Goal: Task Accomplishment & Management: Complete application form

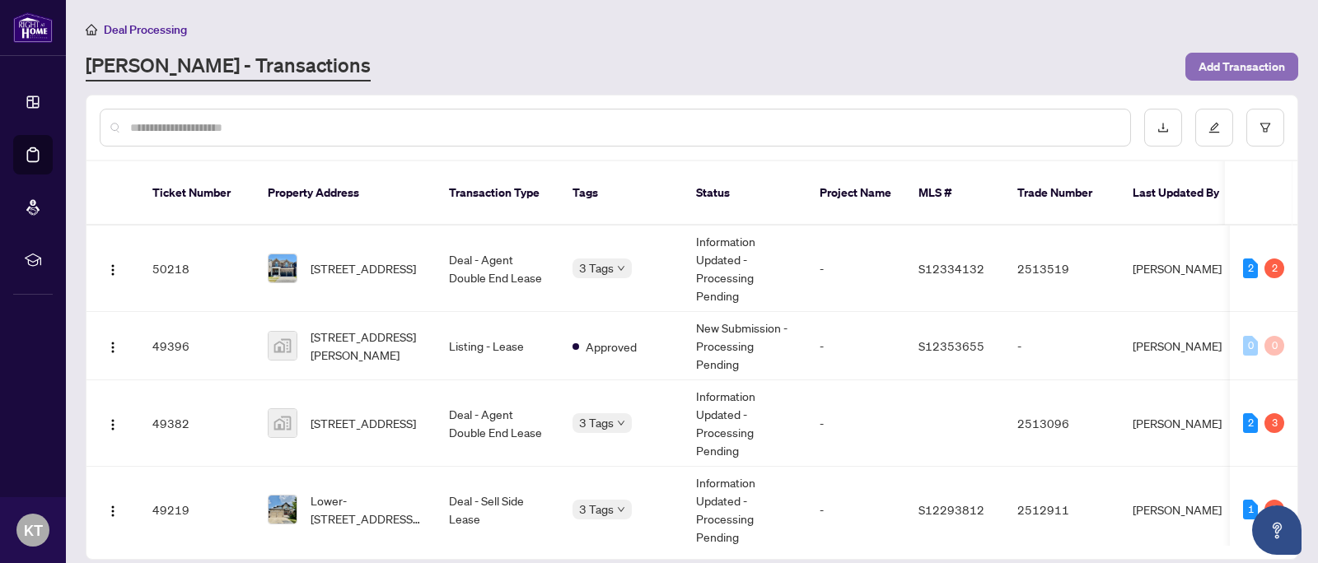
click at [1263, 63] on span "Add Transaction" at bounding box center [1241, 67] width 86 height 26
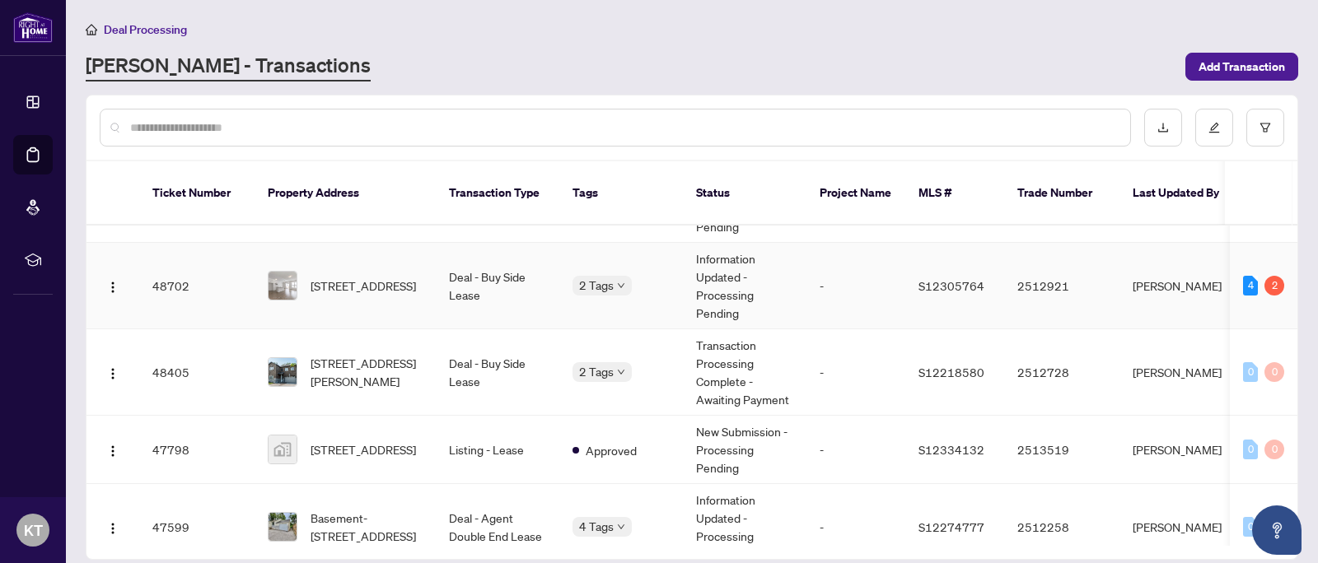
scroll to position [399, 0]
click at [357, 275] on span "[STREET_ADDRESS]" at bounding box center [362, 284] width 105 height 18
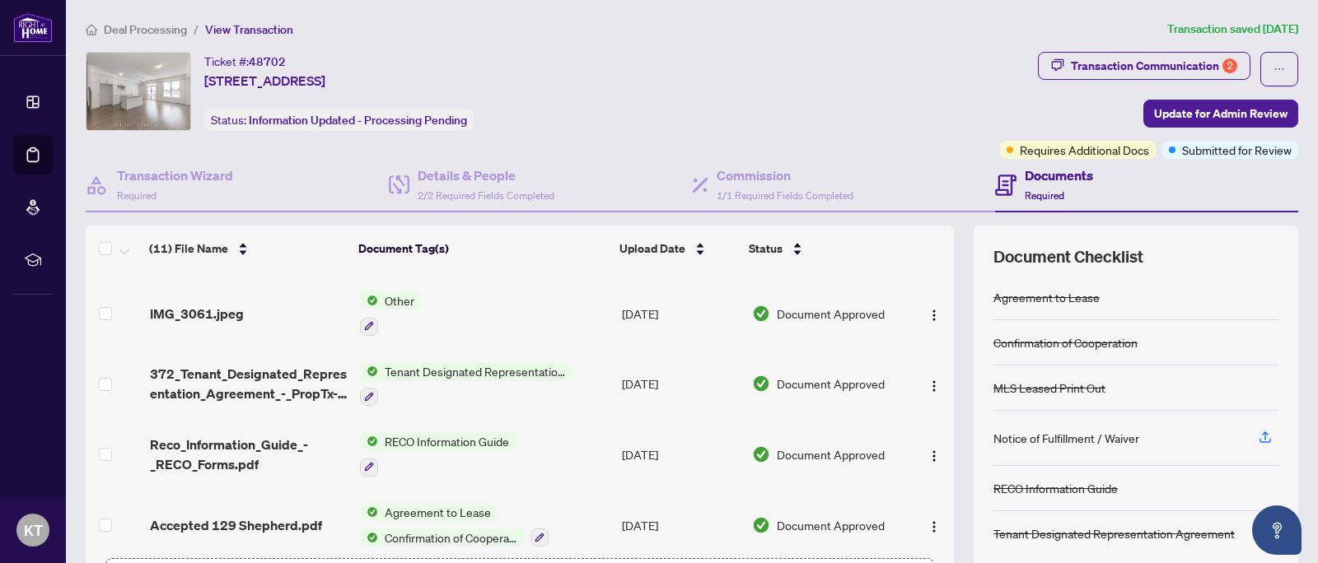
click at [151, 26] on span "Deal Processing" at bounding box center [145, 29] width 83 height 15
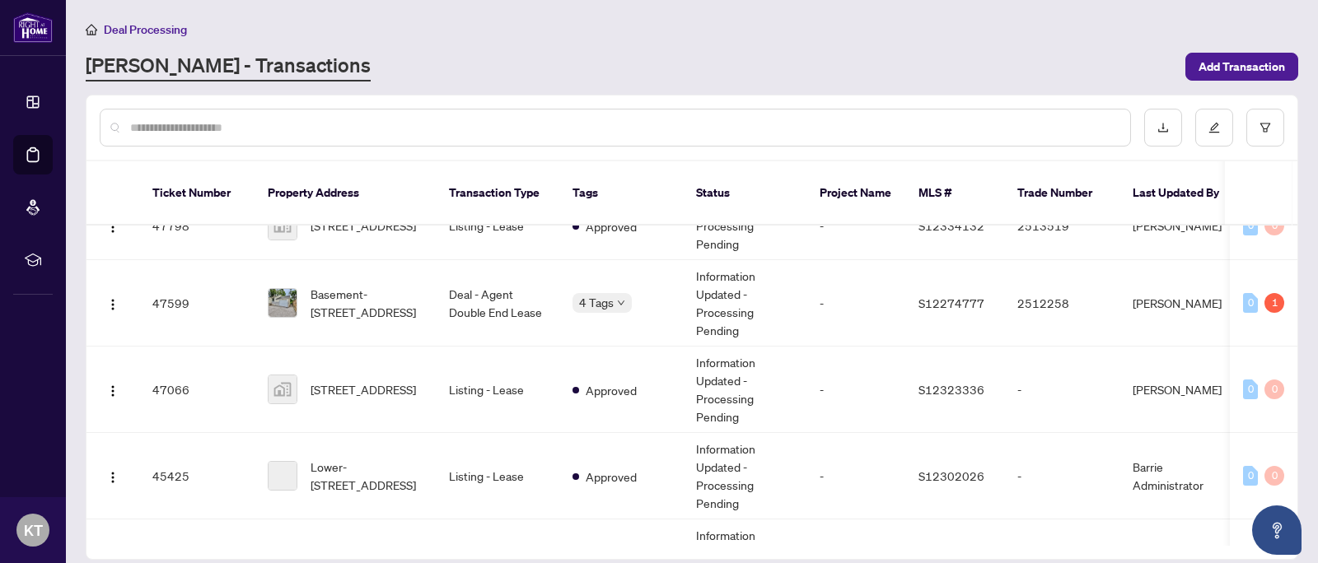
scroll to position [622, 0]
click at [1256, 67] on span "Add Transaction" at bounding box center [1241, 67] width 86 height 26
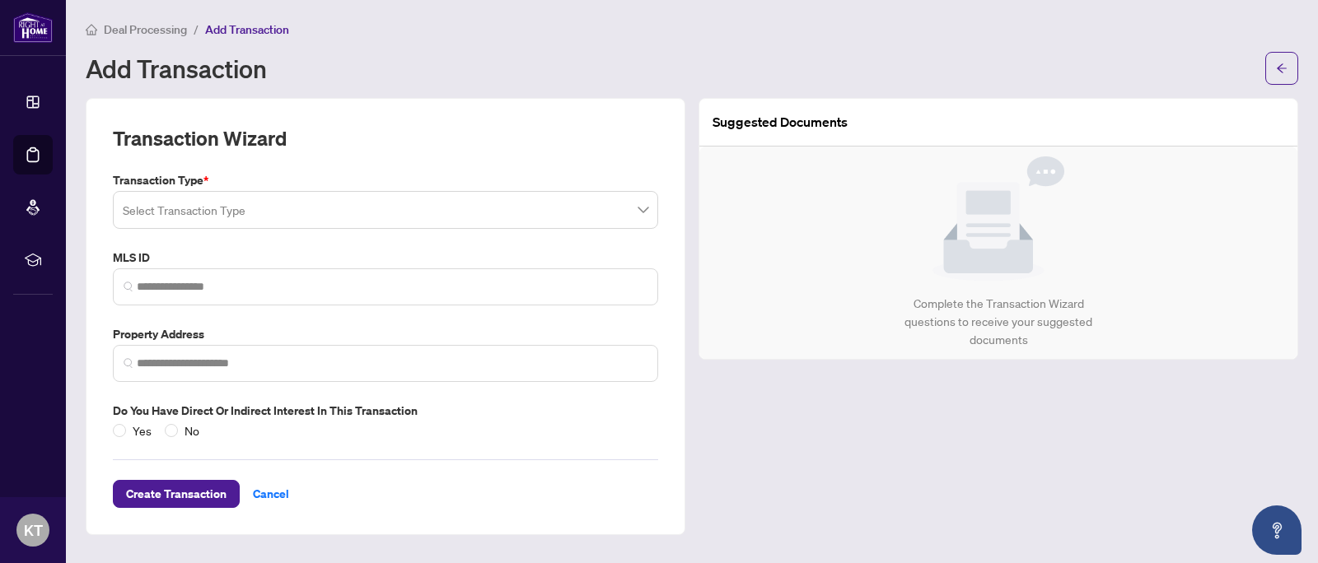
click at [246, 211] on input "search" at bounding box center [378, 212] width 511 height 36
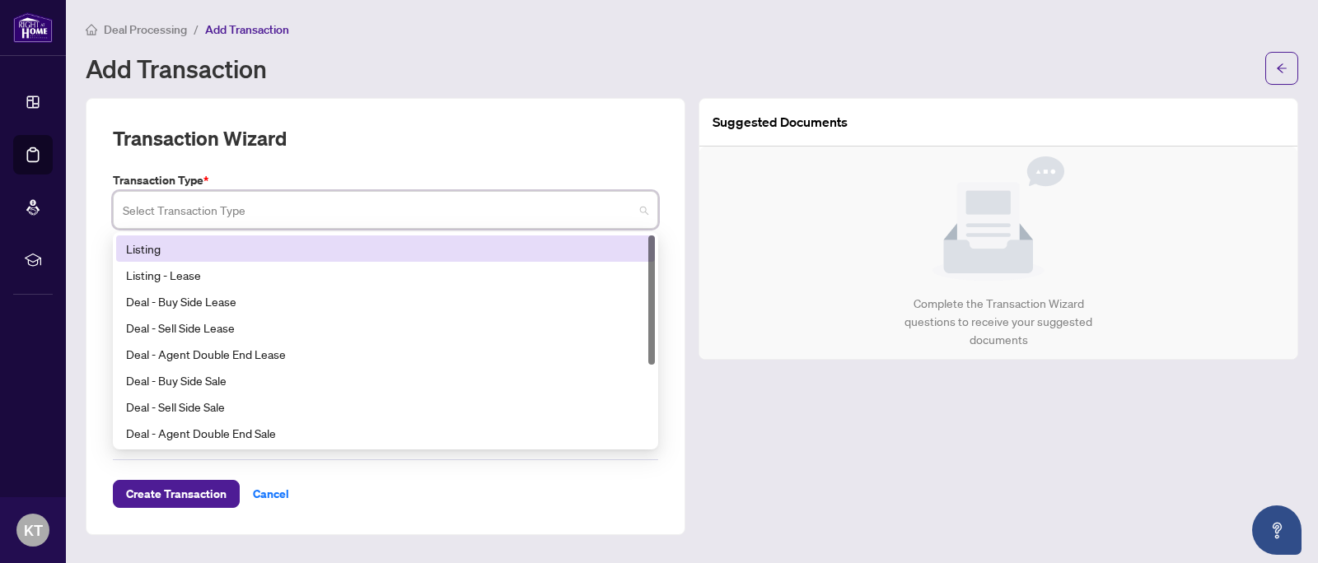
click at [245, 252] on div "Listing" at bounding box center [385, 249] width 519 height 18
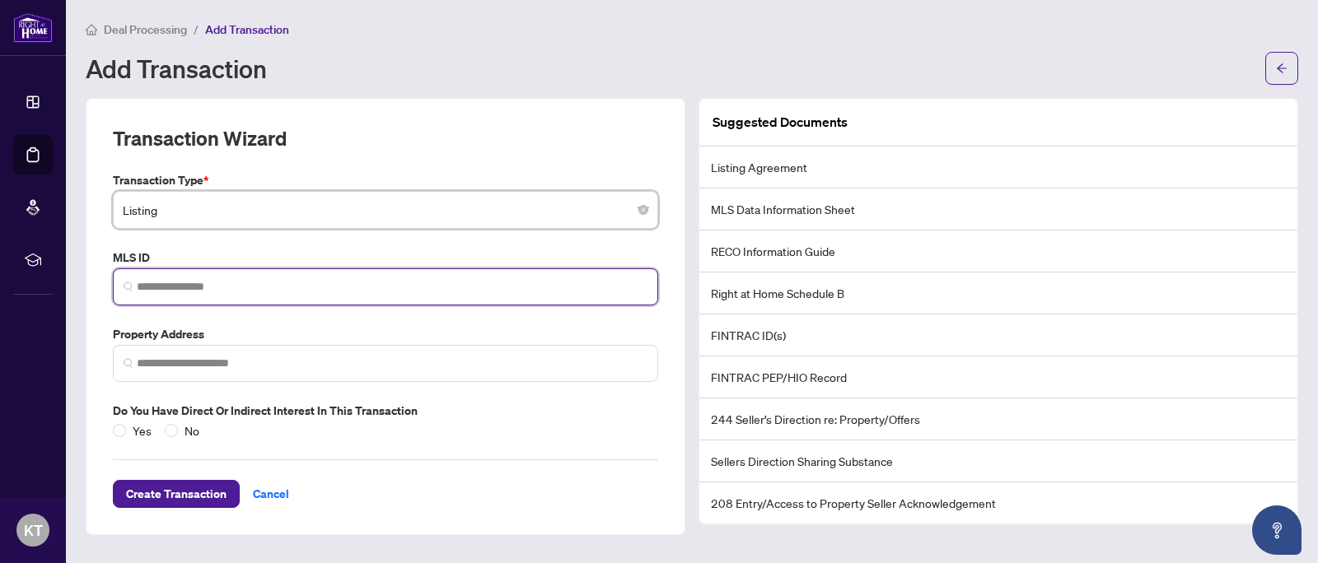
click at [212, 285] on input "search" at bounding box center [392, 286] width 511 height 17
paste input "*********"
type input "*********"
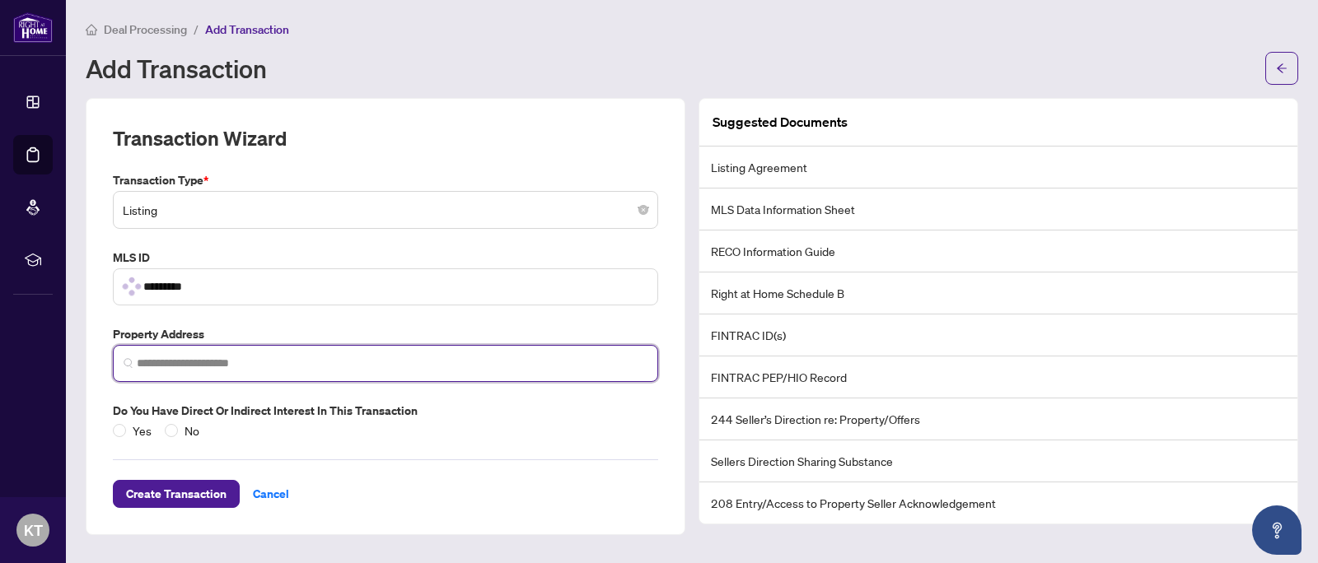
click at [254, 366] on input "search" at bounding box center [392, 363] width 511 height 17
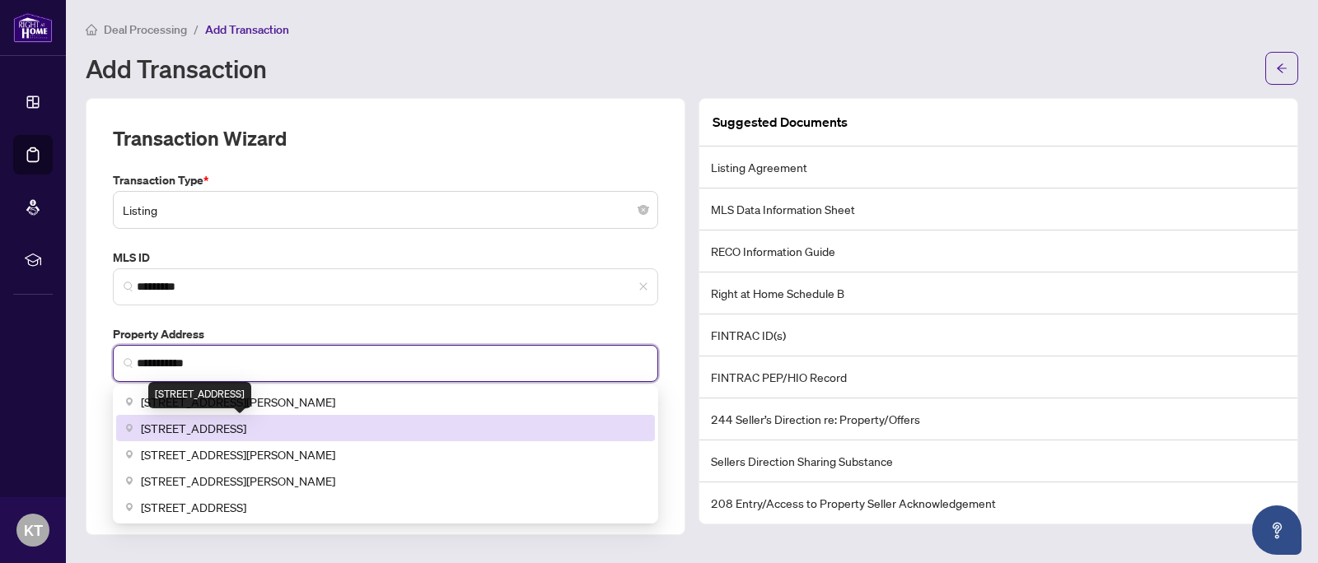
click at [246, 423] on span "47 Shepherd Drive, Barrie, ON, Canada" at bounding box center [193, 428] width 105 height 18
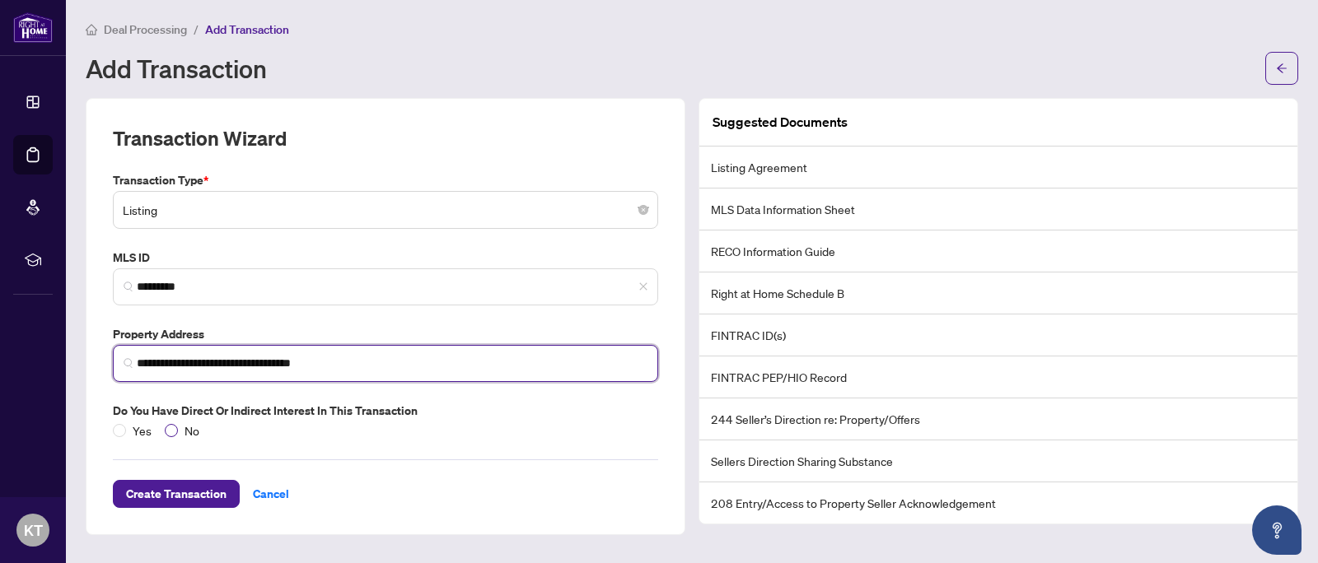
type input "**********"
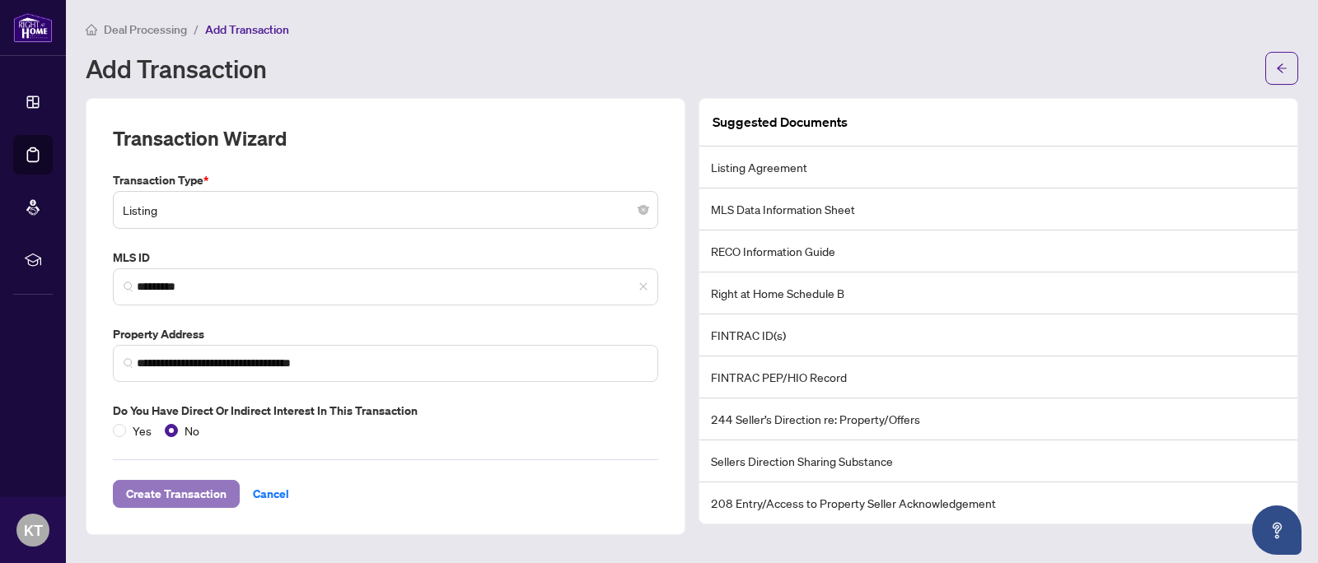
click at [200, 495] on span "Create Transaction" at bounding box center [176, 494] width 100 height 26
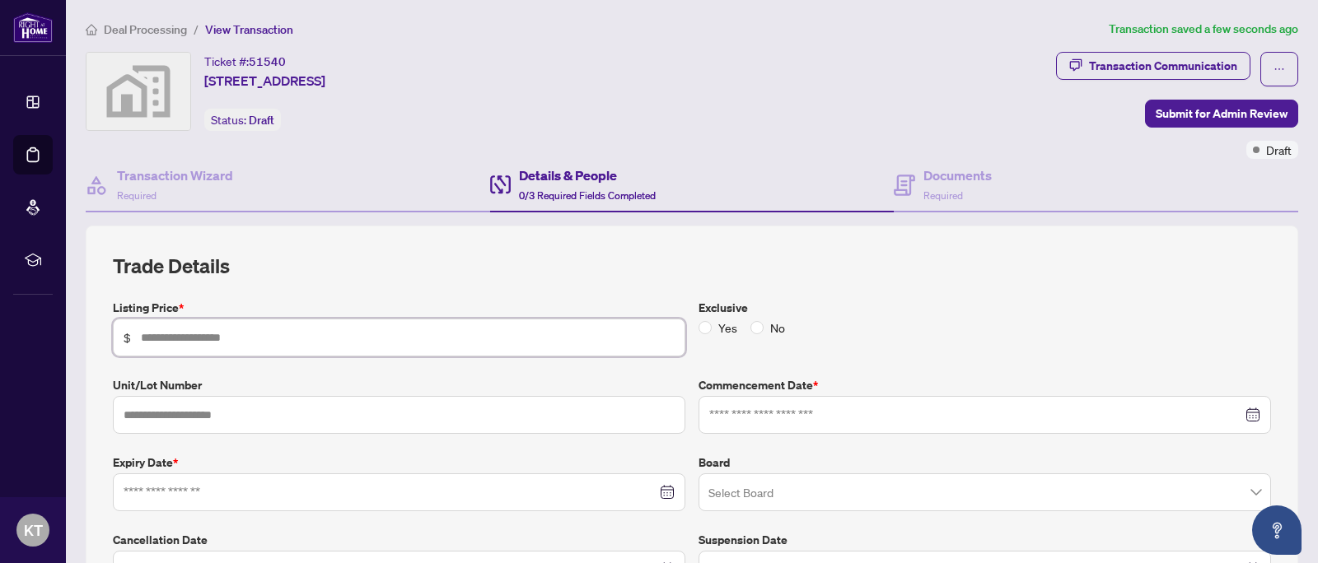
click at [298, 339] on input "text" at bounding box center [408, 338] width 534 height 18
drag, startPoint x: 786, startPoint y: 403, endPoint x: 795, endPoint y: 413, distance: 14.0
click at [786, 404] on div at bounding box center [984, 415] width 572 height 38
type input "*******"
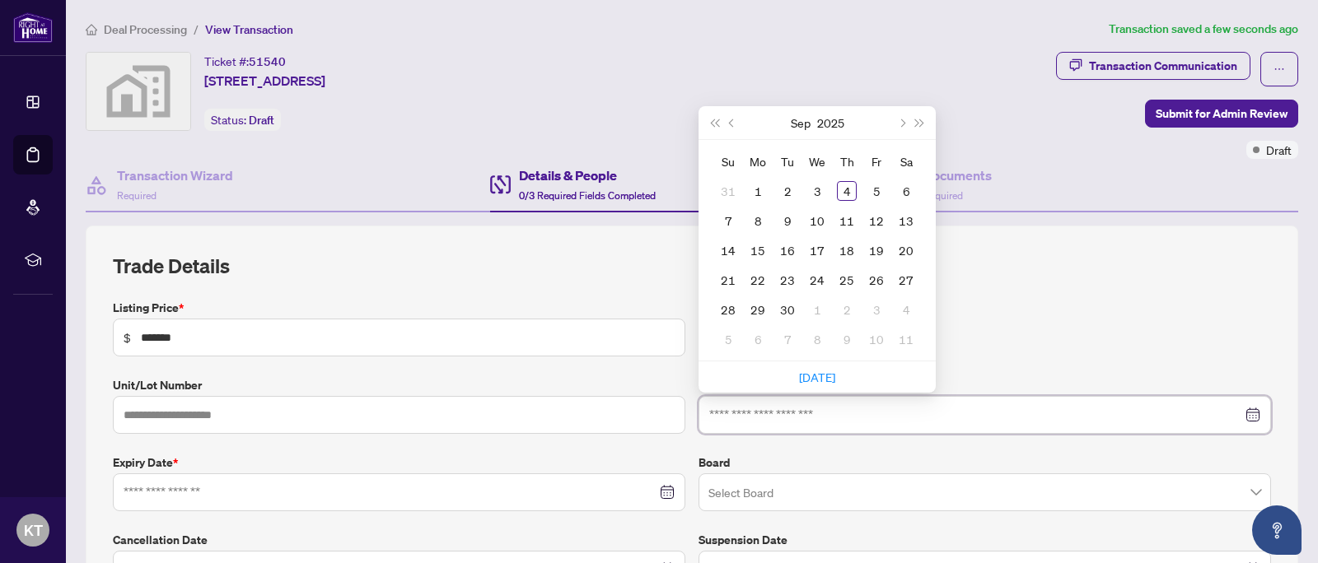
click at [795, 413] on input at bounding box center [975, 415] width 533 height 18
type input "**********"
click at [848, 195] on div "4" at bounding box center [847, 191] width 20 height 20
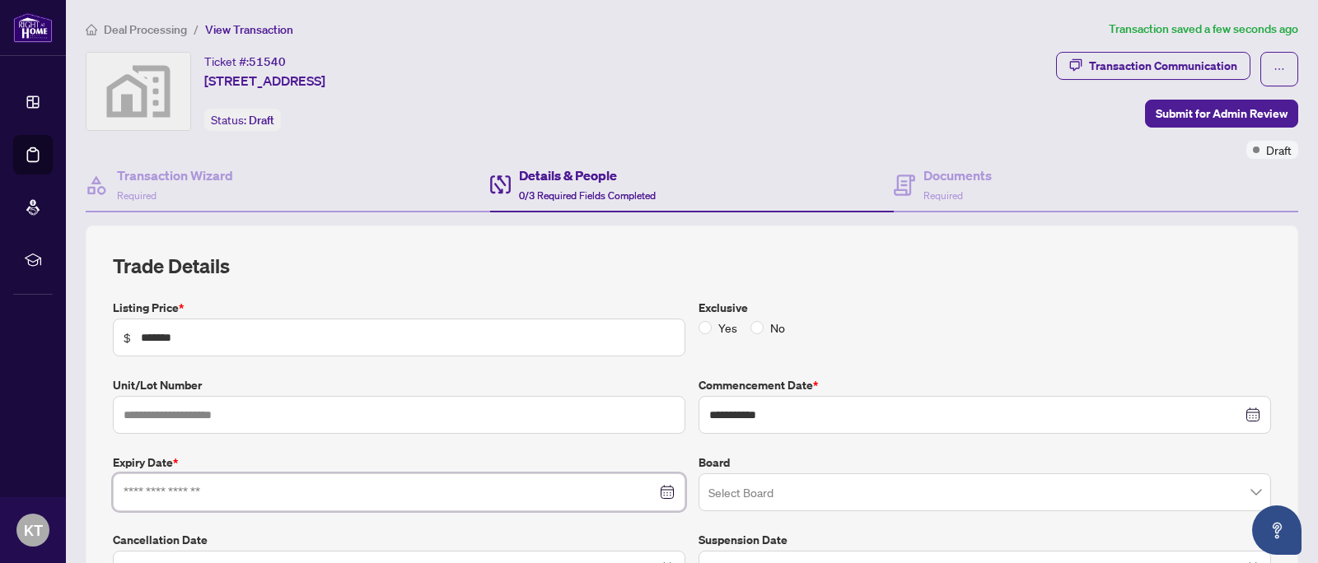
click at [534, 489] on input at bounding box center [390, 492] width 533 height 18
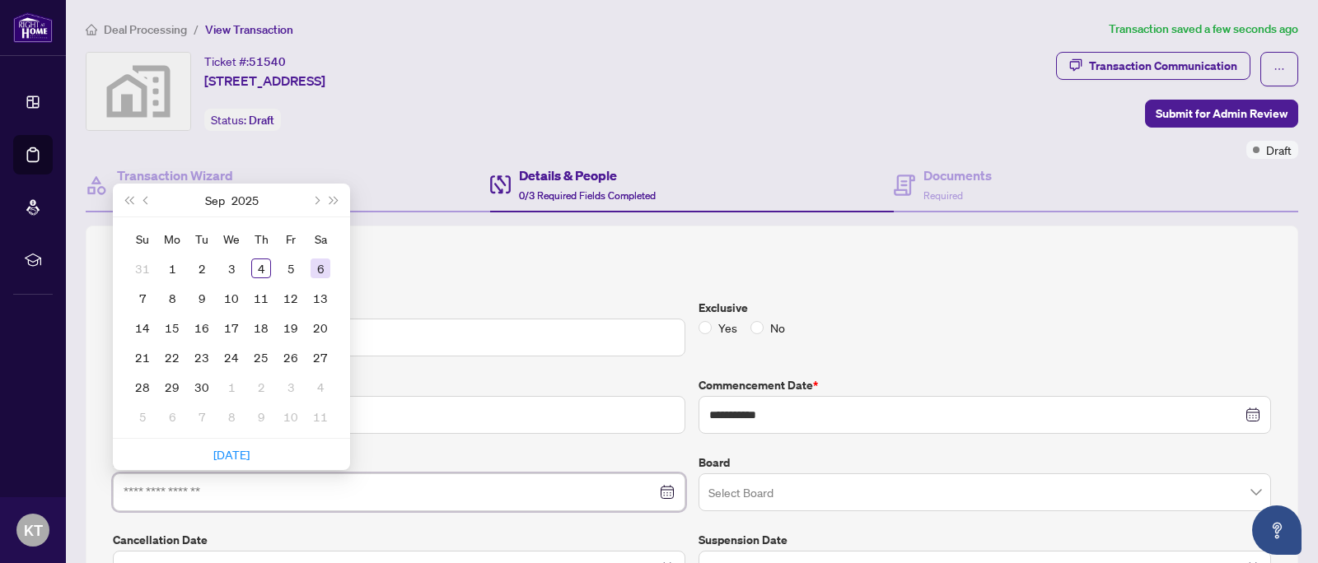
type input "**********"
click at [325, 202] on button "Next year (Control + right)" at bounding box center [334, 200] width 18 height 33
click at [322, 202] on button "Next month (PageDown)" at bounding box center [315, 200] width 18 height 33
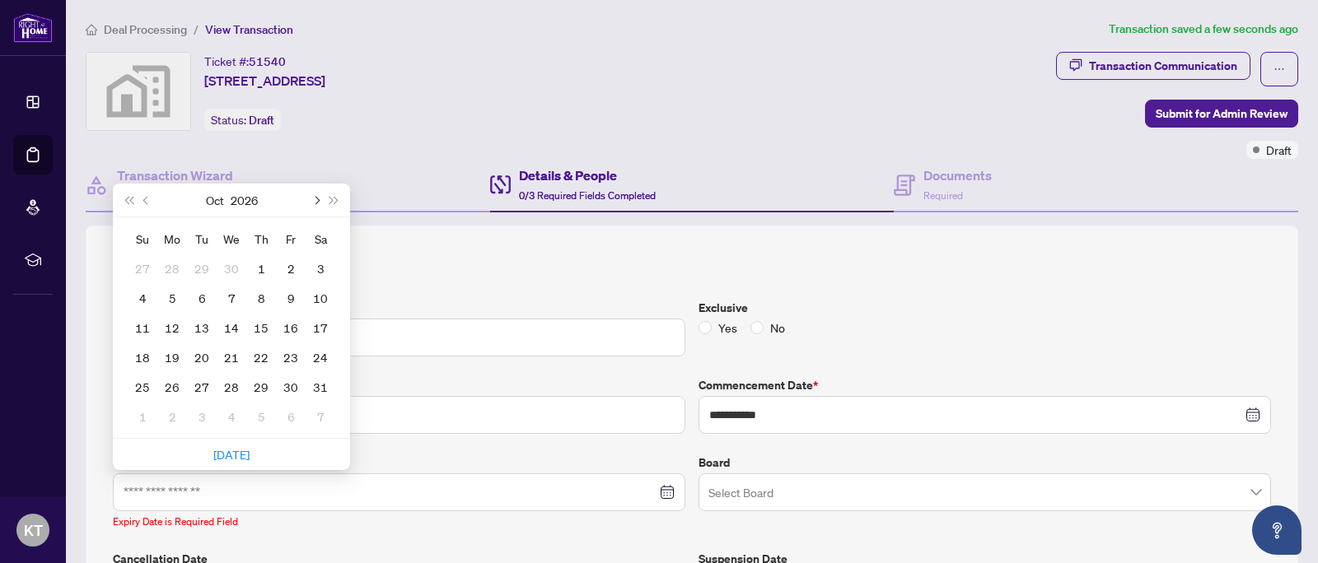
click at [319, 203] on button "Next month (PageDown)" at bounding box center [315, 200] width 18 height 33
click at [124, 197] on button "Last year (Control + left)" at bounding box center [128, 200] width 18 height 33
click at [129, 198] on span "Last year (Control + left)" at bounding box center [128, 200] width 8 height 8
click at [339, 199] on button "Next year (Control + right)" at bounding box center [334, 200] width 18 height 33
type input "**********"
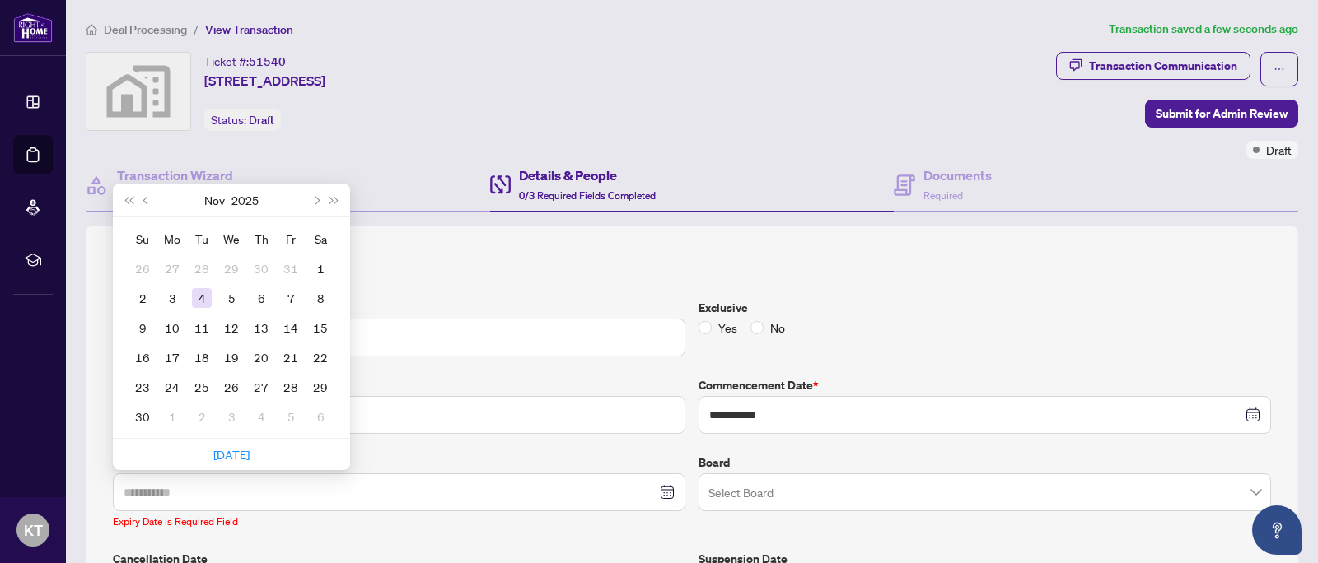
click at [204, 298] on div "4" at bounding box center [202, 298] width 20 height 20
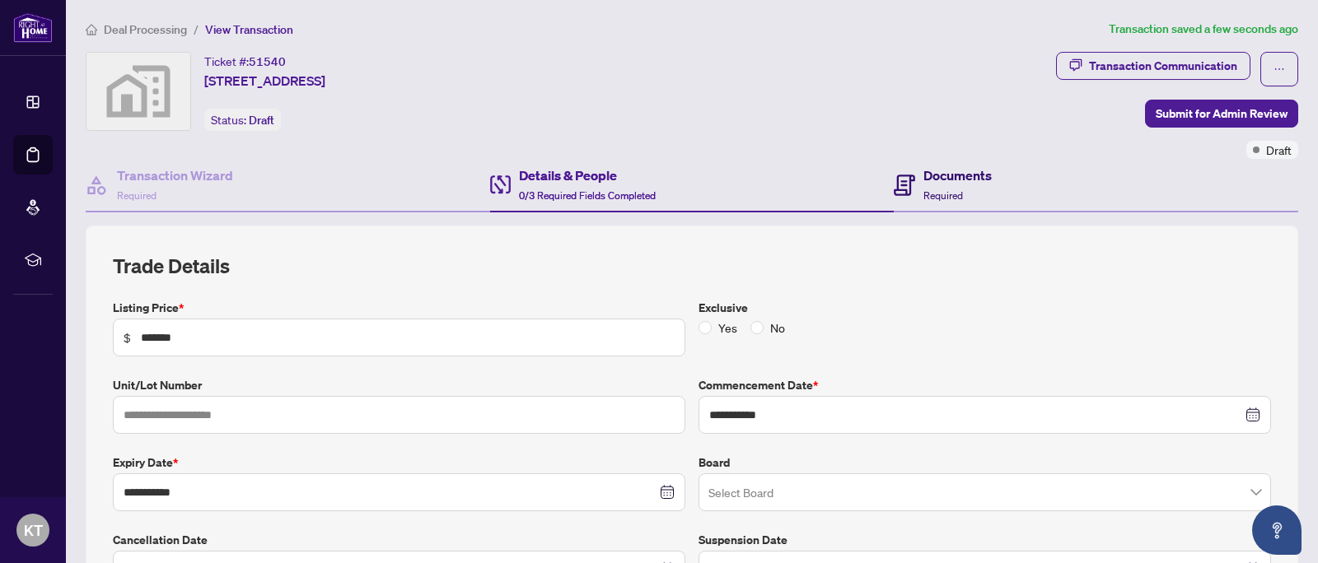
click at [953, 189] on span "Required" at bounding box center [943, 195] width 40 height 12
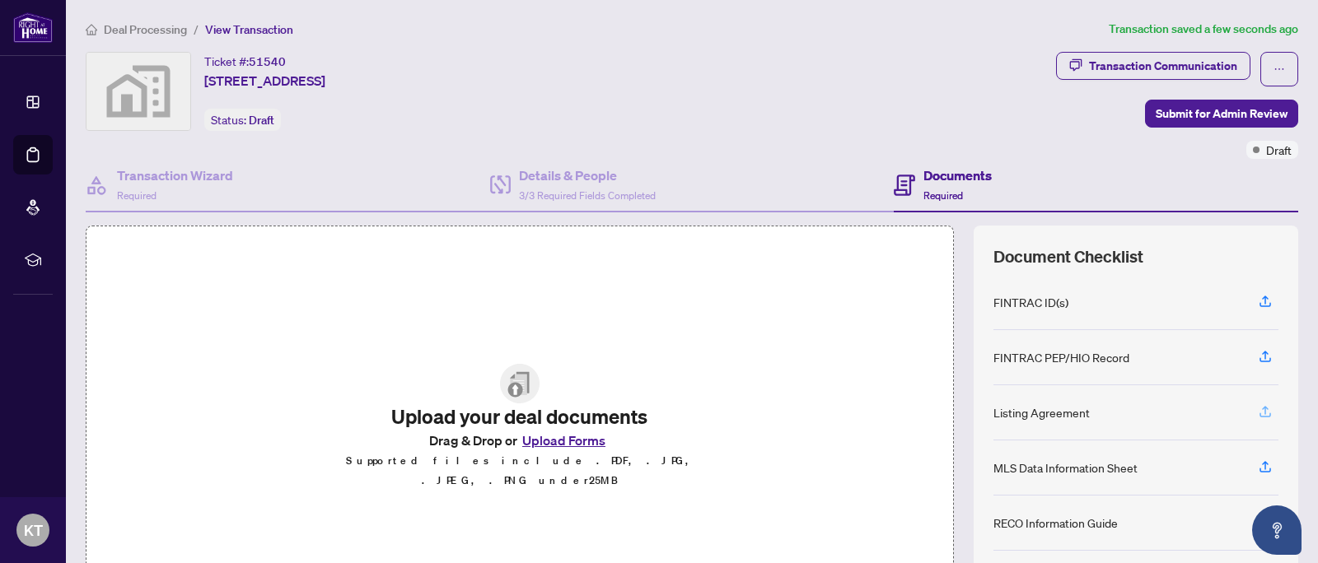
click at [1262, 414] on icon "button" at bounding box center [1265, 411] width 15 height 15
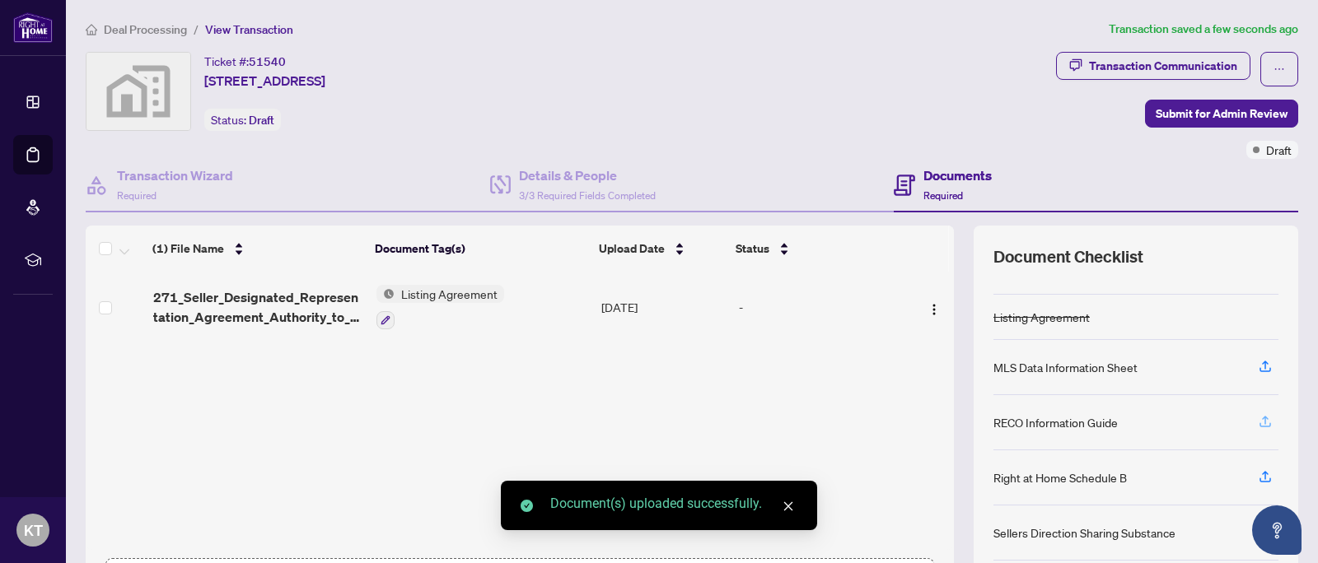
scroll to position [92, 0]
click at [1263, 364] on icon "button" at bounding box center [1265, 364] width 15 height 15
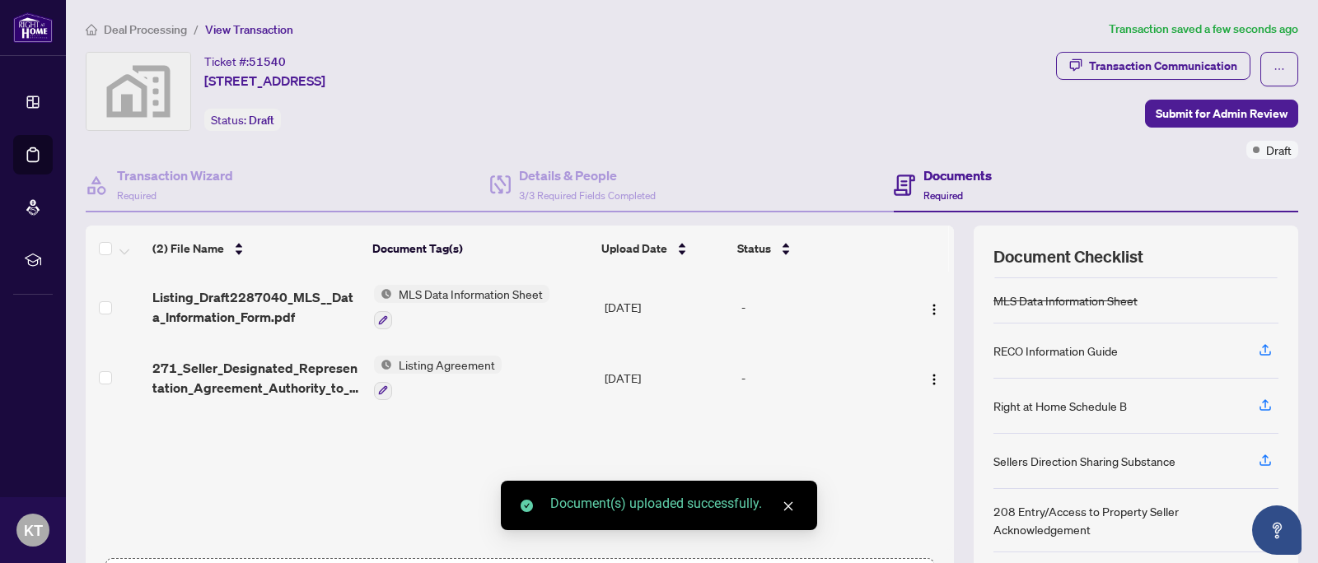
scroll to position [156, 0]
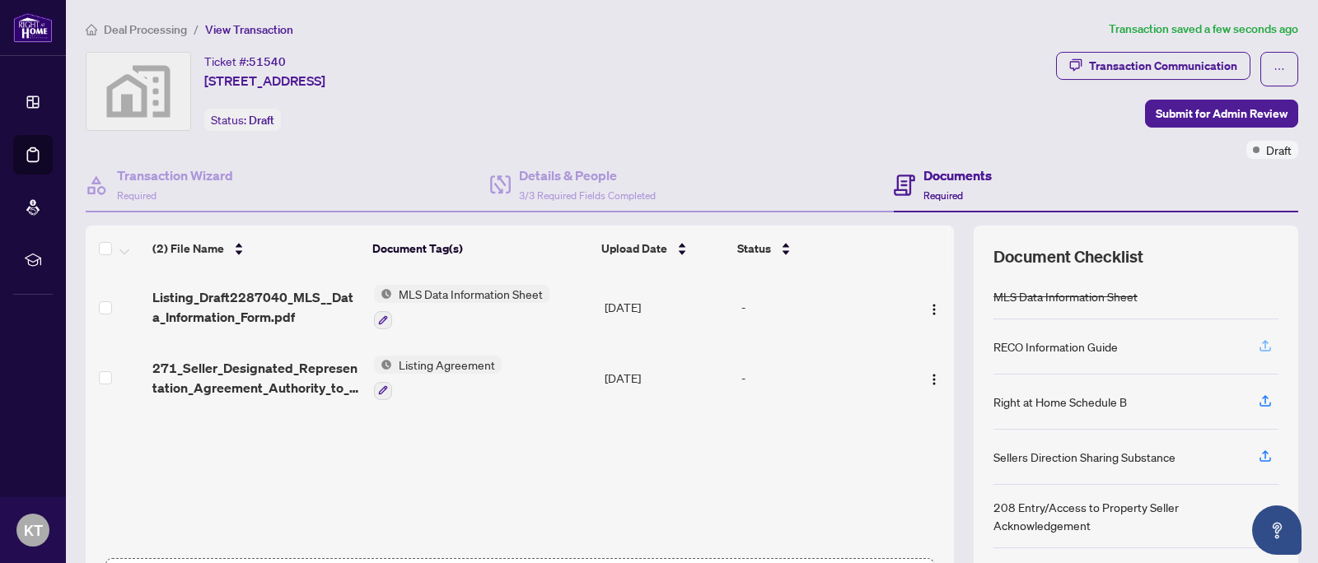
click at [1269, 348] on icon "button" at bounding box center [1265, 349] width 12 height 4
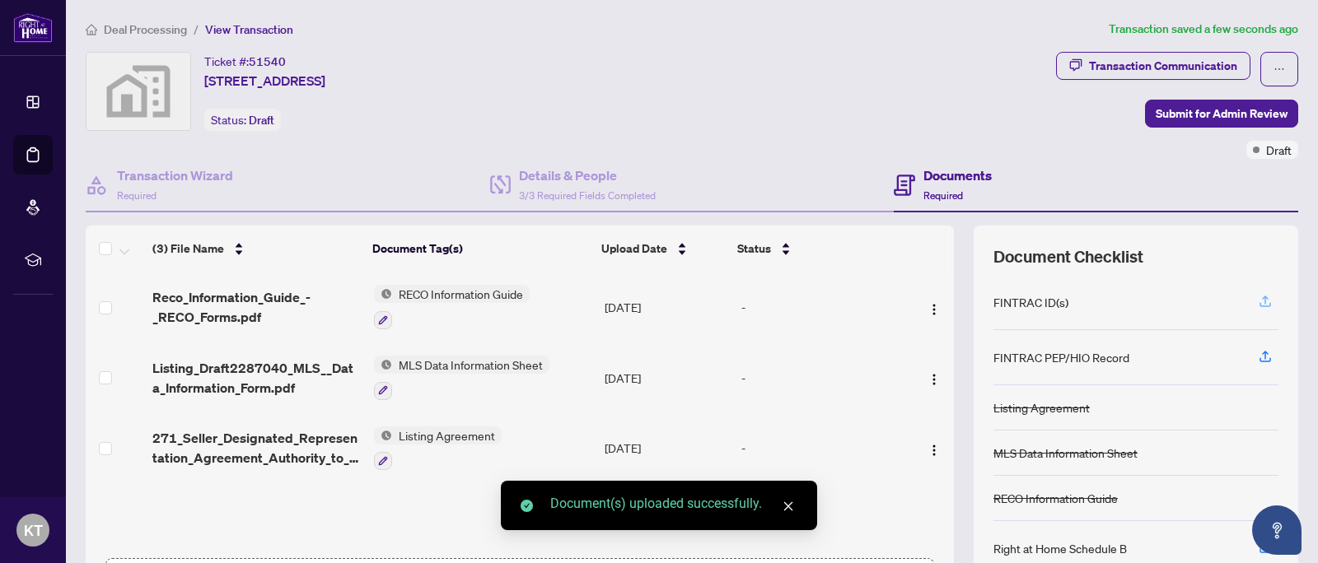
click at [1266, 296] on icon "button" at bounding box center [1265, 300] width 7 height 8
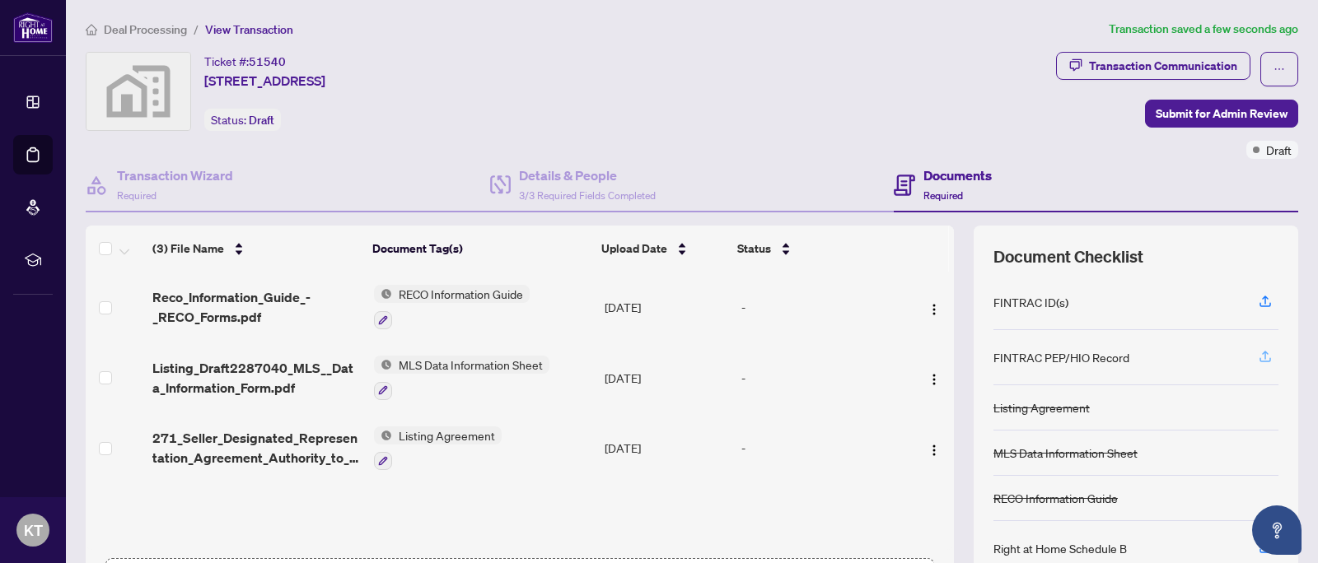
click at [1269, 352] on icon "button" at bounding box center [1265, 356] width 15 height 15
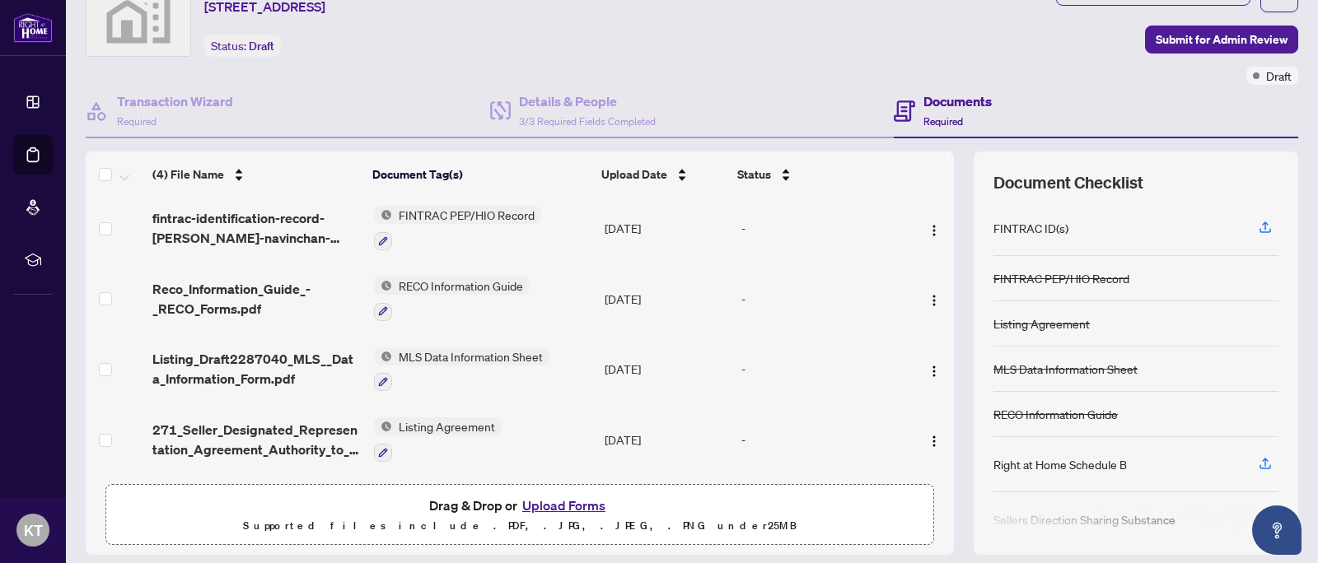
scroll to position [126, 0]
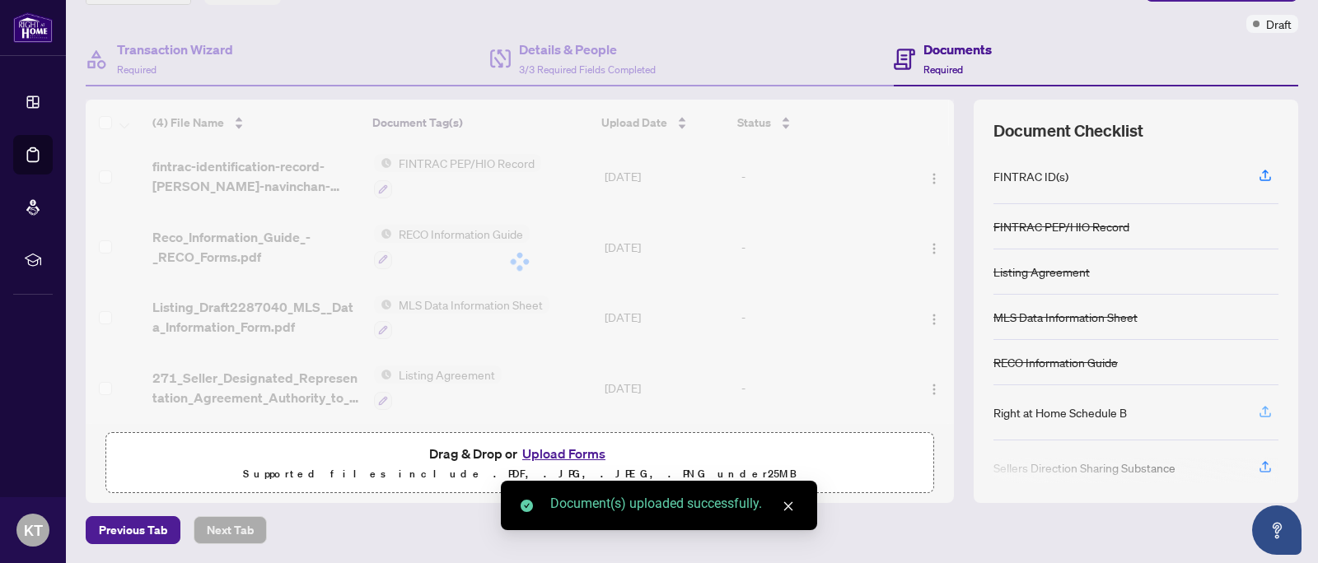
click at [1264, 410] on icon "button" at bounding box center [1265, 411] width 15 height 15
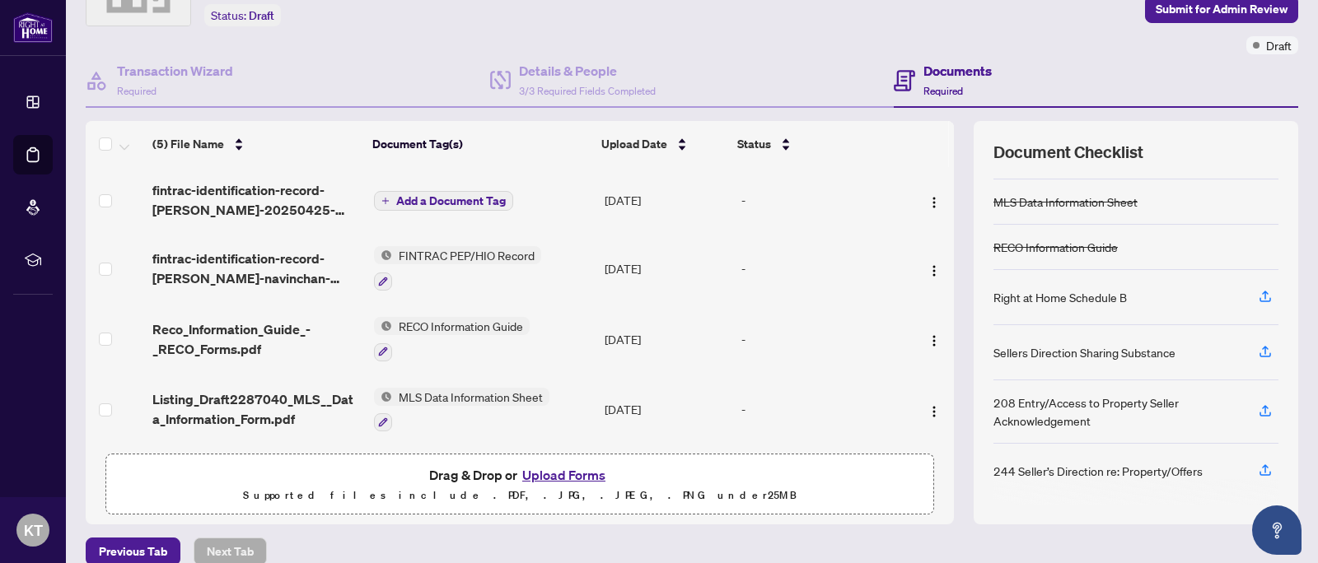
scroll to position [0, 0]
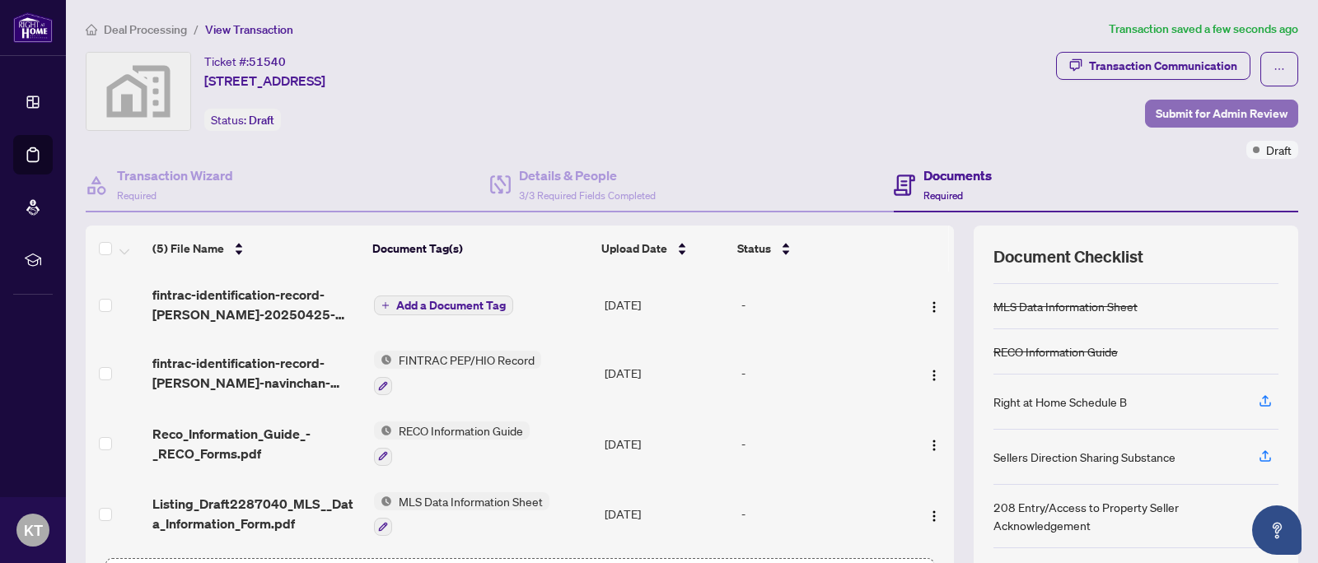
click at [1174, 113] on span "Submit for Admin Review" at bounding box center [1221, 113] width 132 height 26
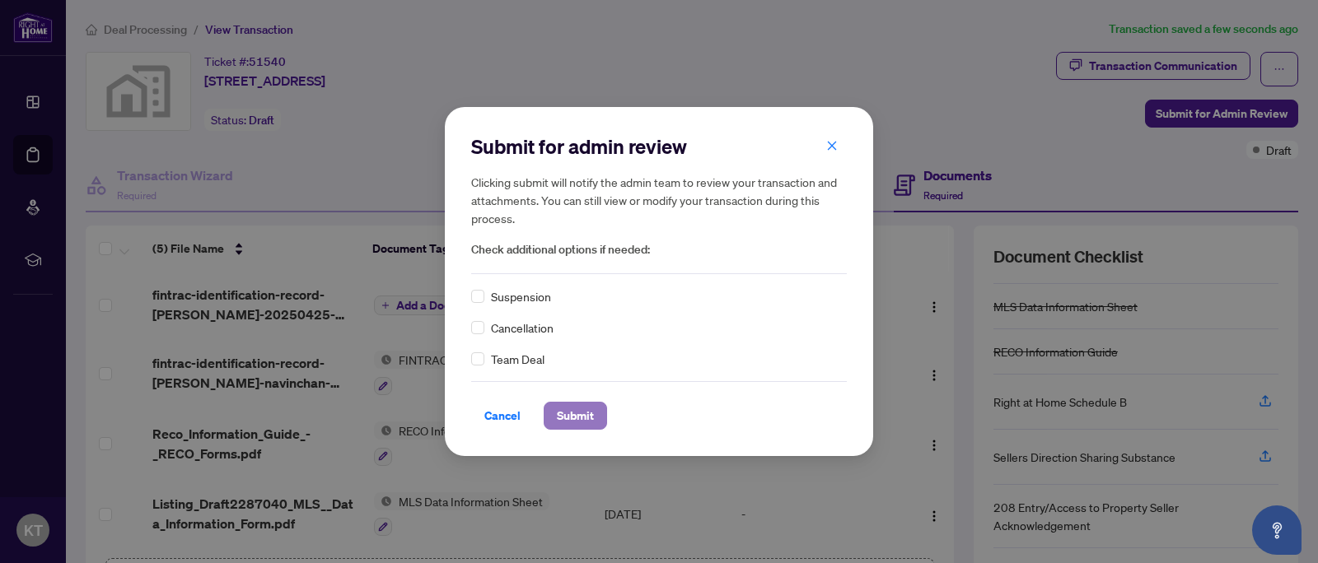
click at [589, 417] on span "Submit" at bounding box center [575, 416] width 37 height 26
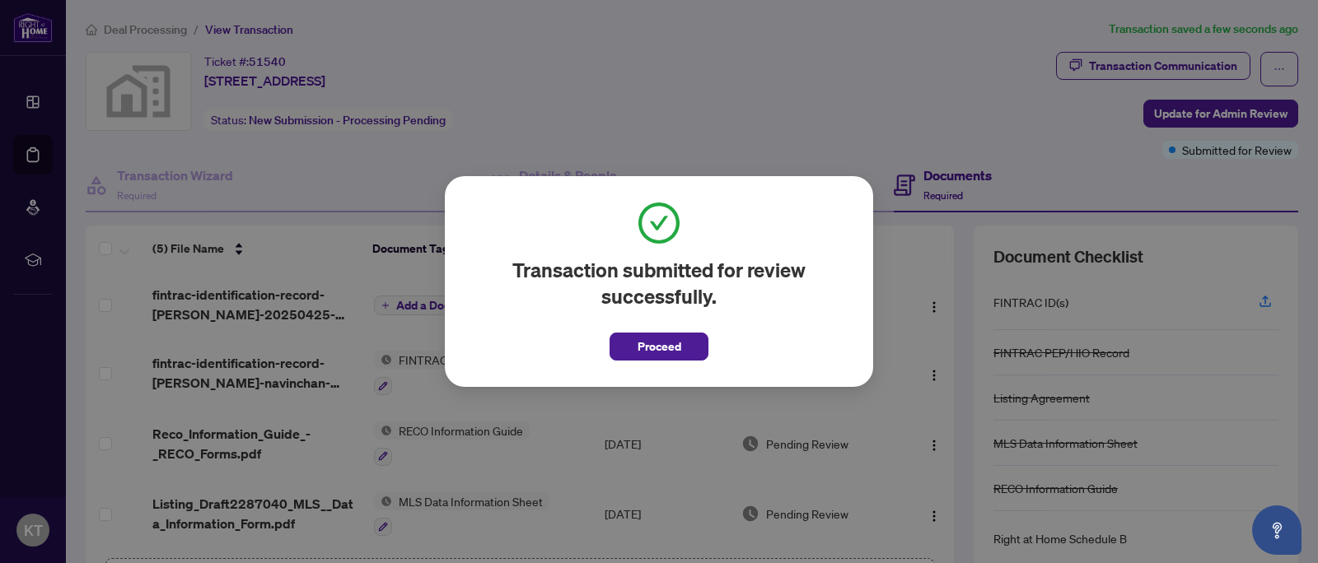
drag, startPoint x: 626, startPoint y: 348, endPoint x: 931, endPoint y: 393, distance: 308.1
click at [626, 348] on button "Proceed" at bounding box center [658, 347] width 99 height 28
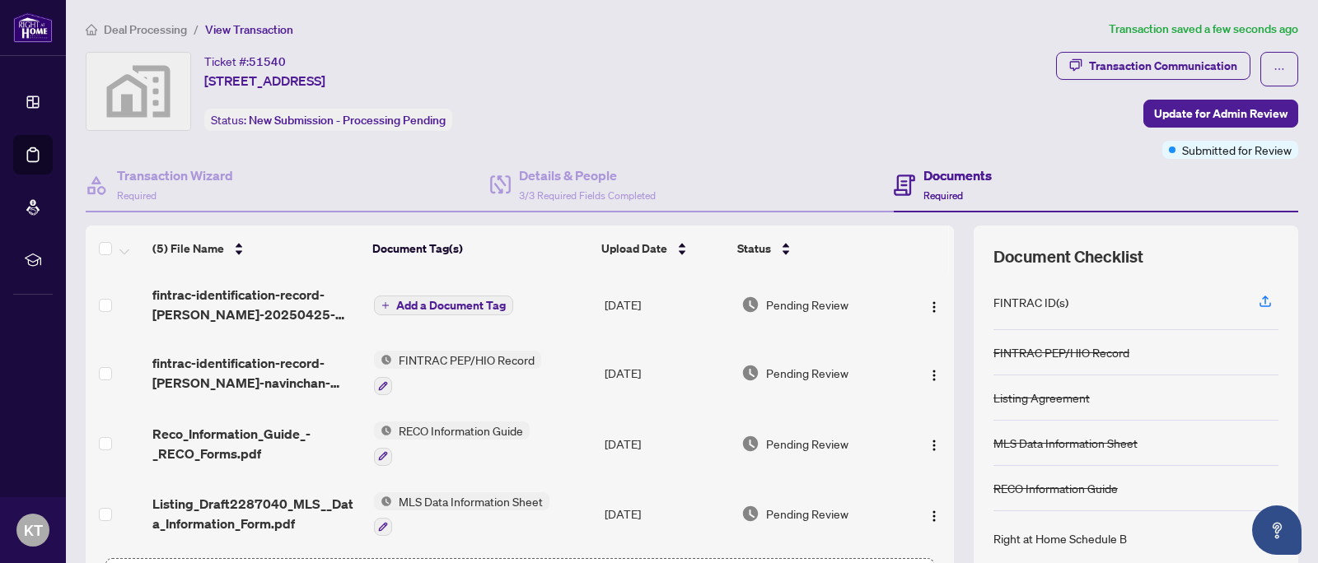
click at [142, 32] on span "Deal Processing" at bounding box center [145, 29] width 83 height 15
